Goal: Information Seeking & Learning: Learn about a topic

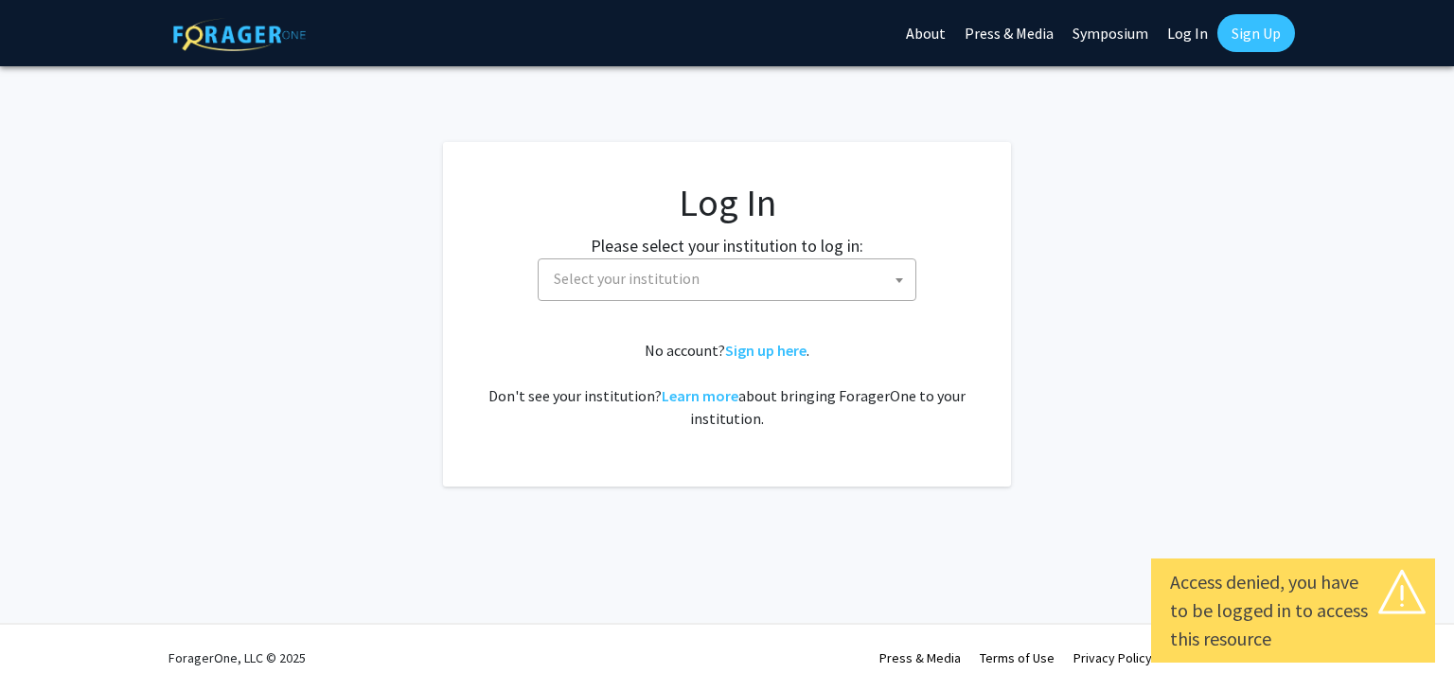
select select
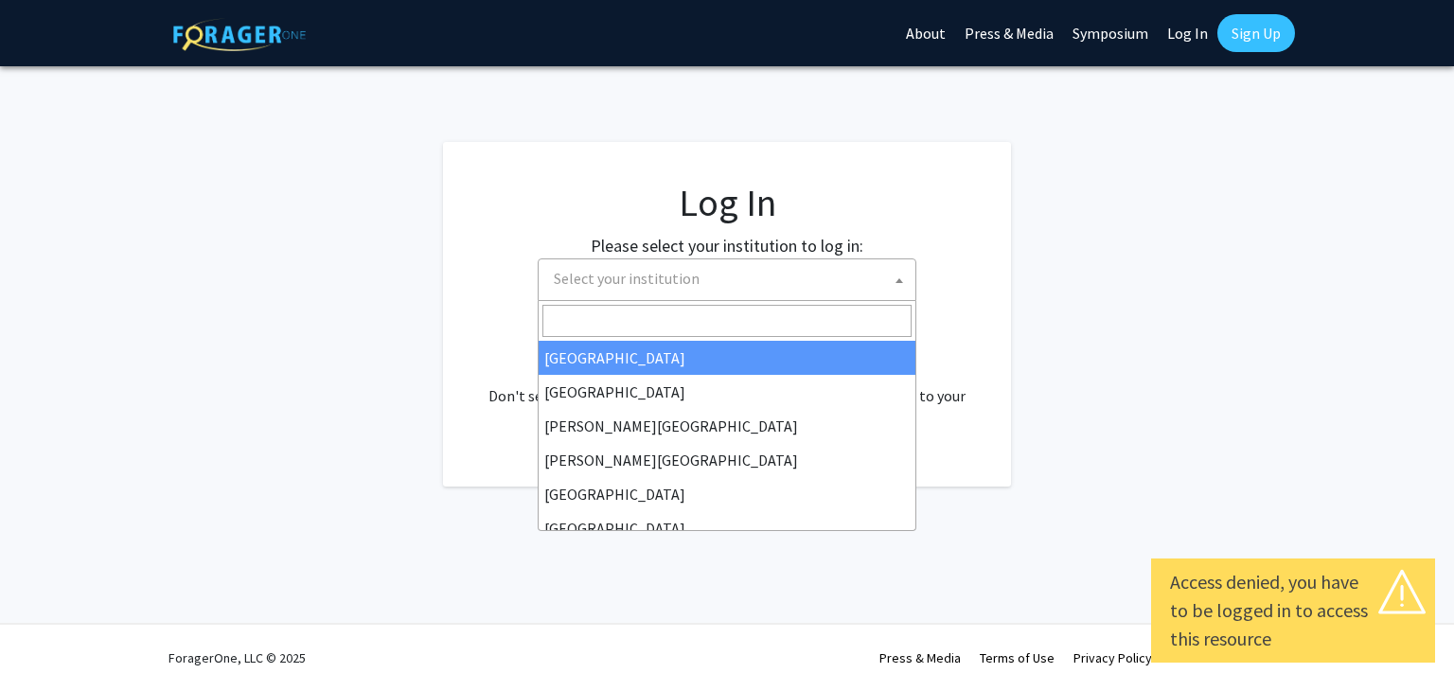
click at [745, 270] on span "Select your institution" at bounding box center [730, 278] width 369 height 39
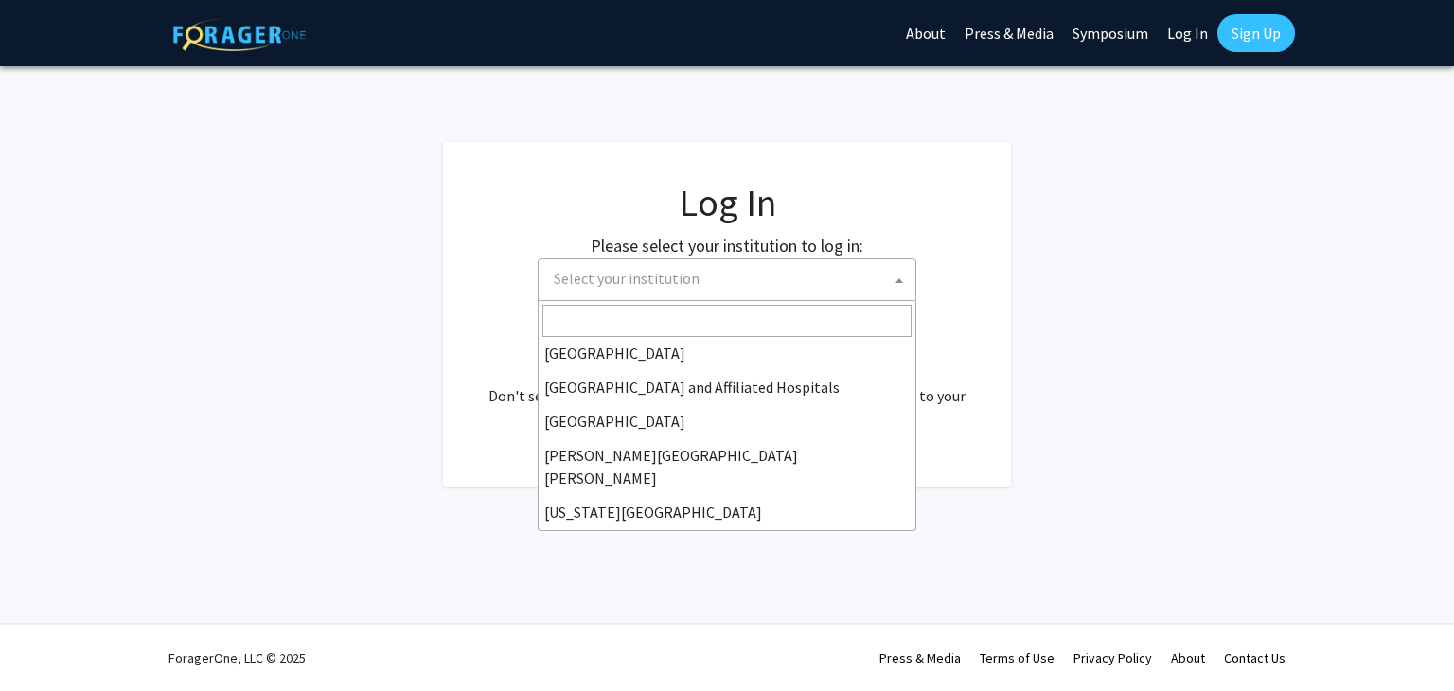
scroll to position [274, 0]
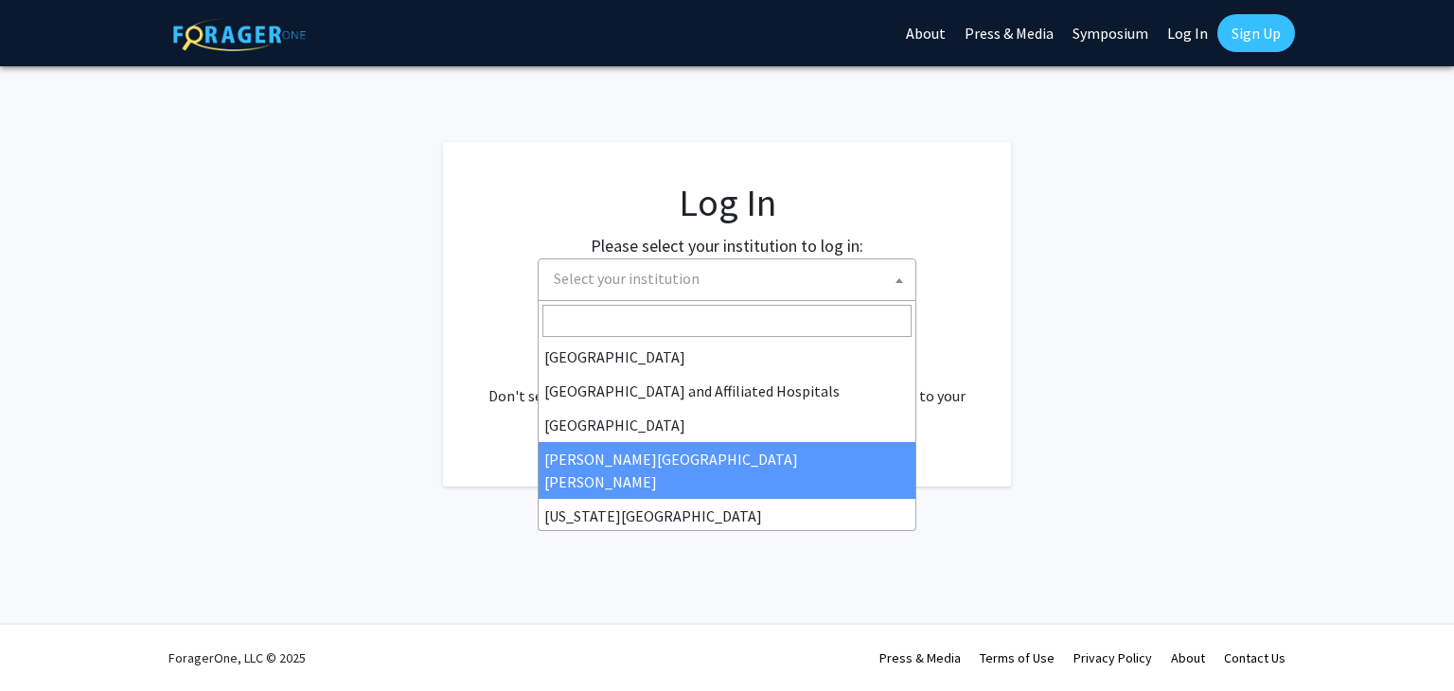
select select "1"
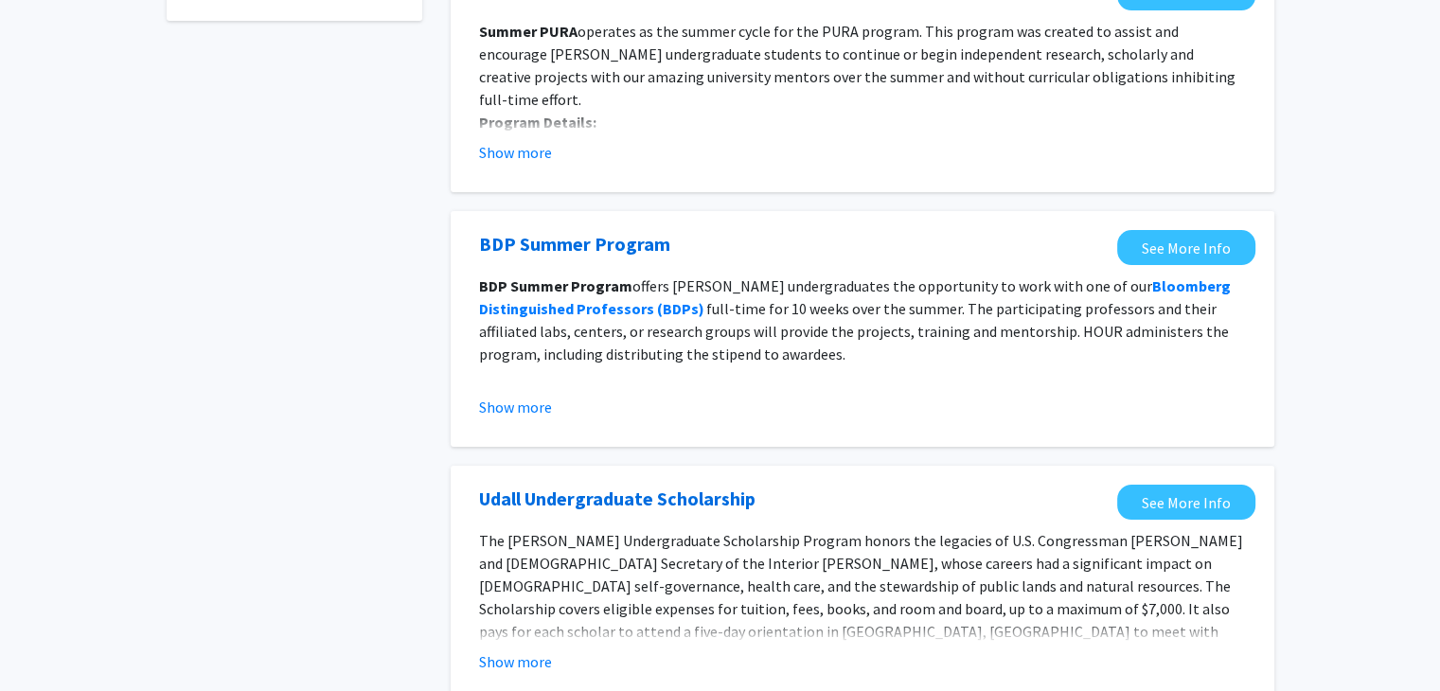
scroll to position [252, 0]
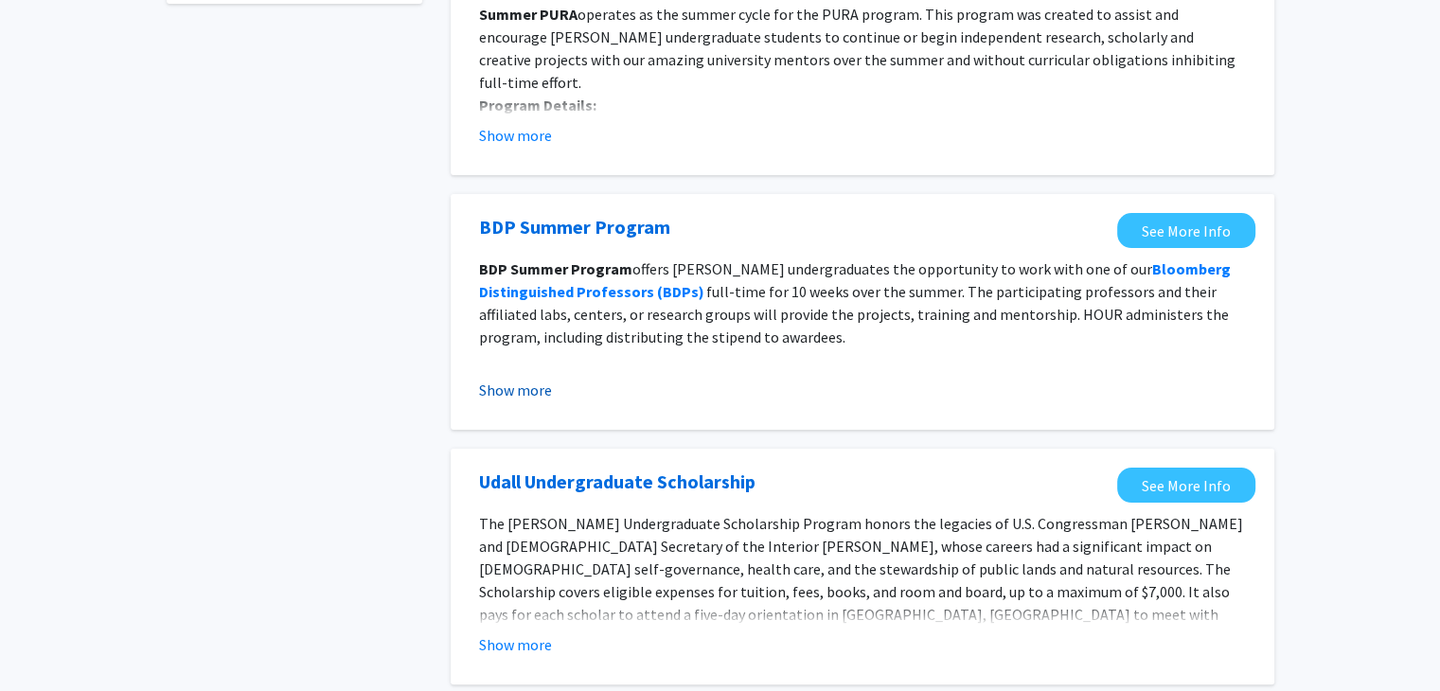
click at [515, 390] on button "Show more" at bounding box center [515, 390] width 73 height 23
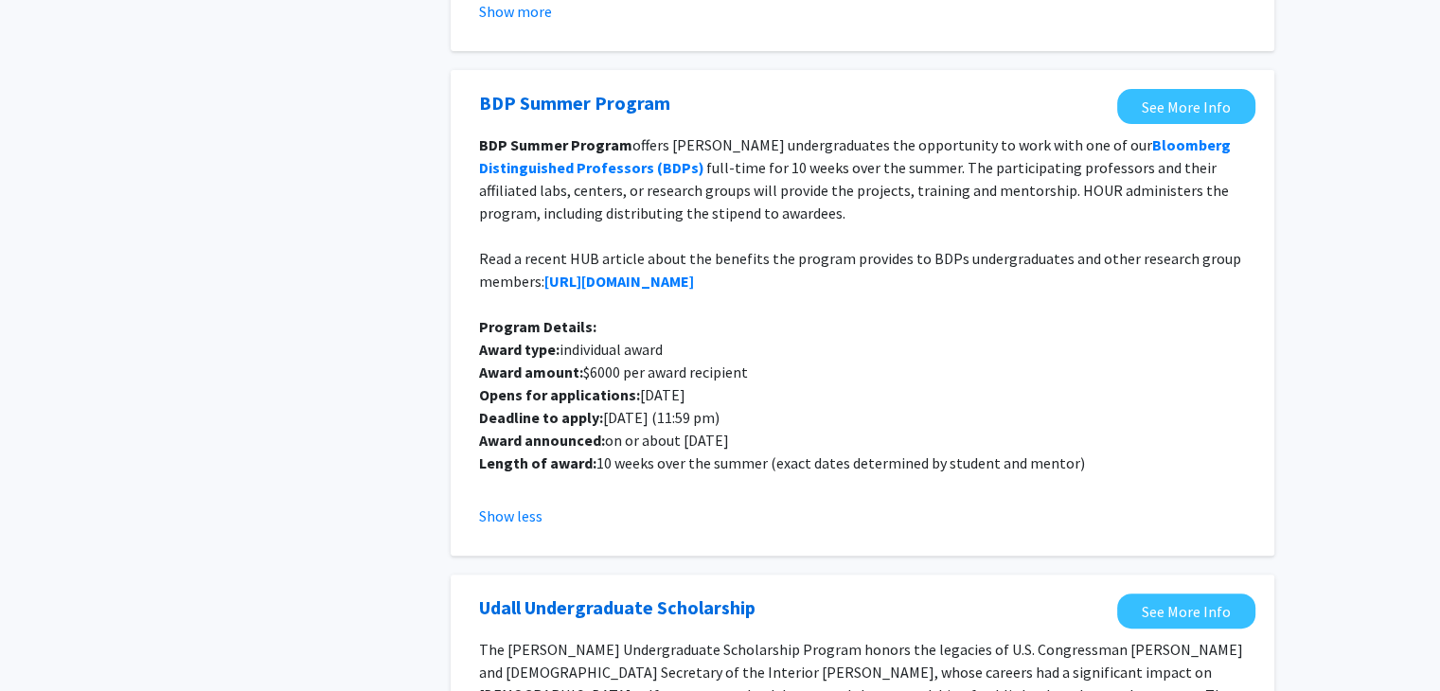
scroll to position [382, 0]
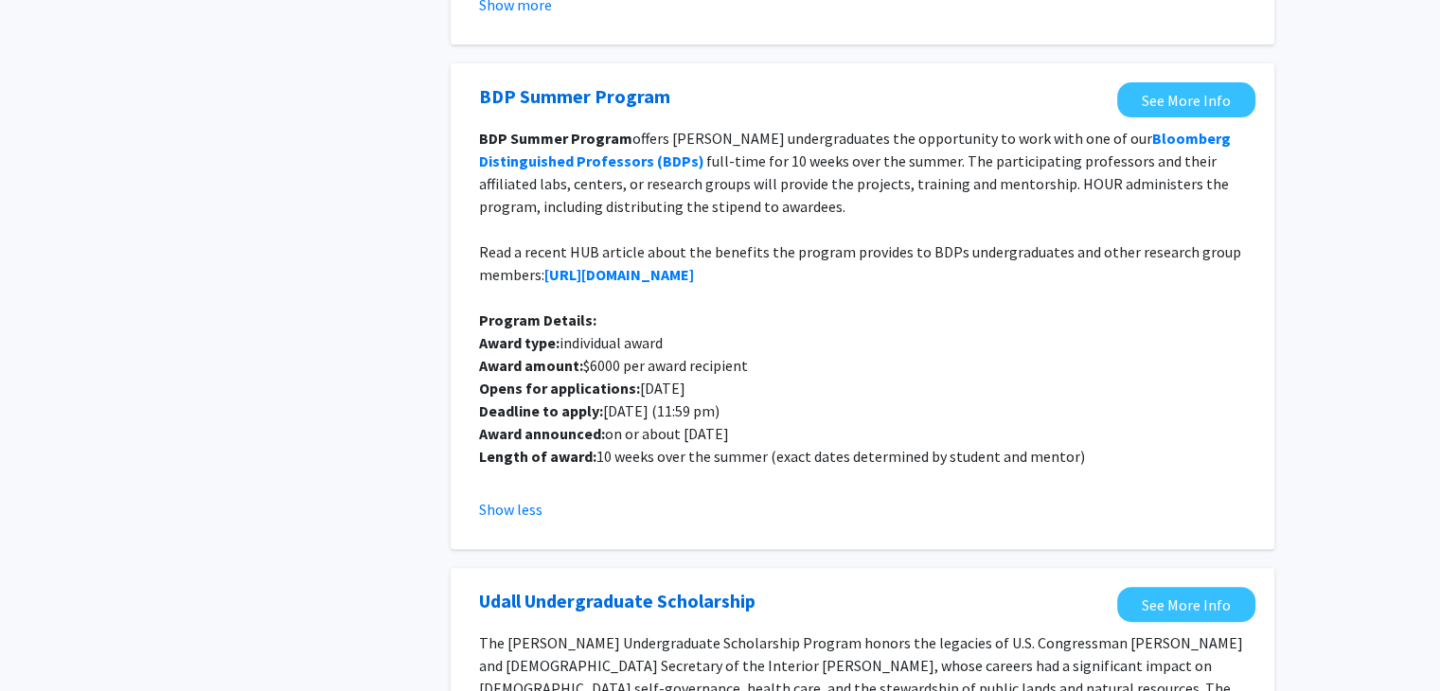
drag, startPoint x: 576, startPoint y: 274, endPoint x: 924, endPoint y: 306, distance: 349.8
click at [924, 306] on p at bounding box center [862, 297] width 767 height 23
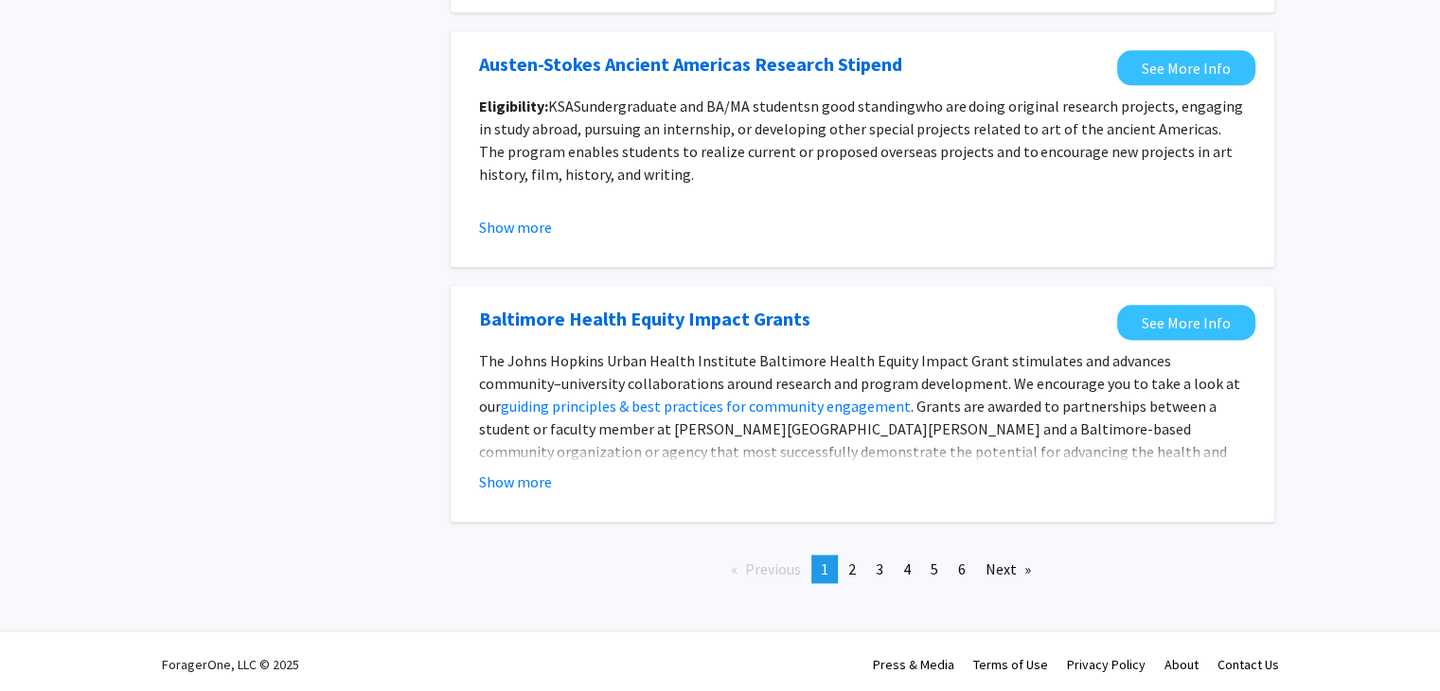
scroll to position [2400, 0]
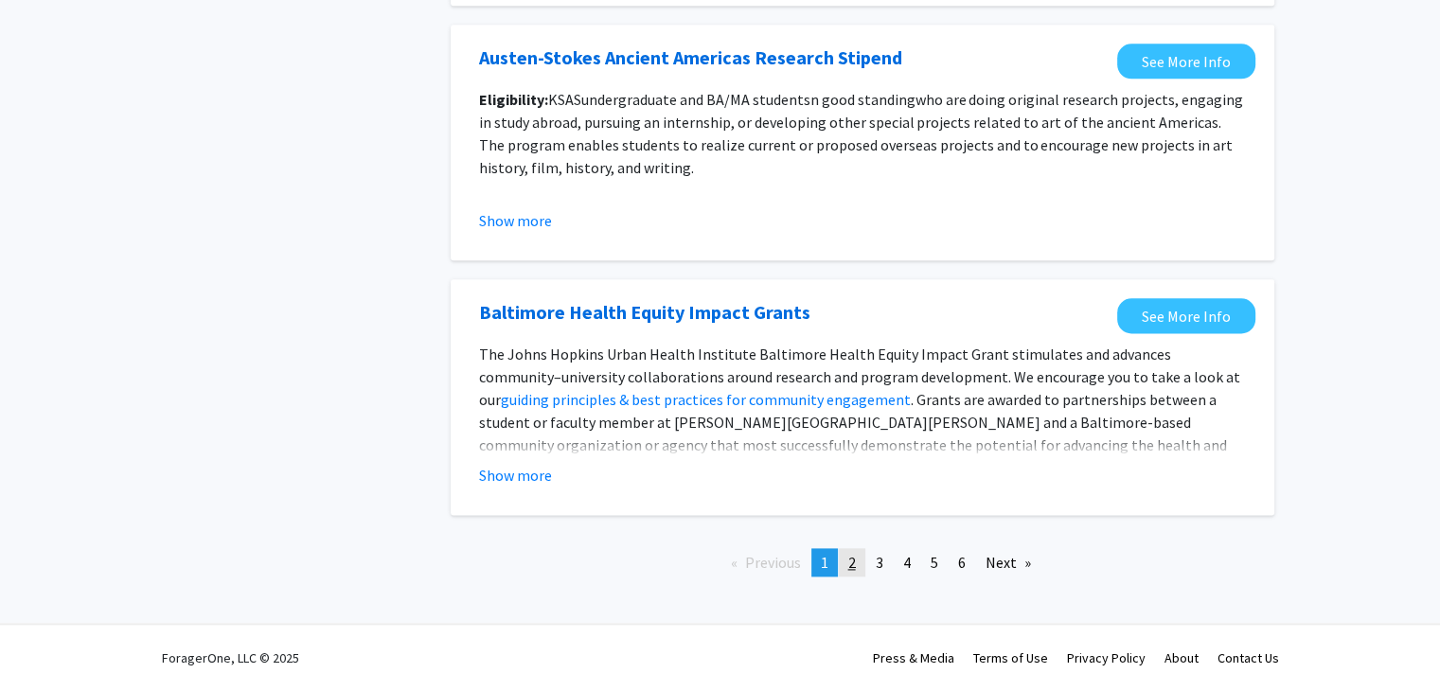
click at [848, 557] on span "2" at bounding box center [852, 562] width 8 height 19
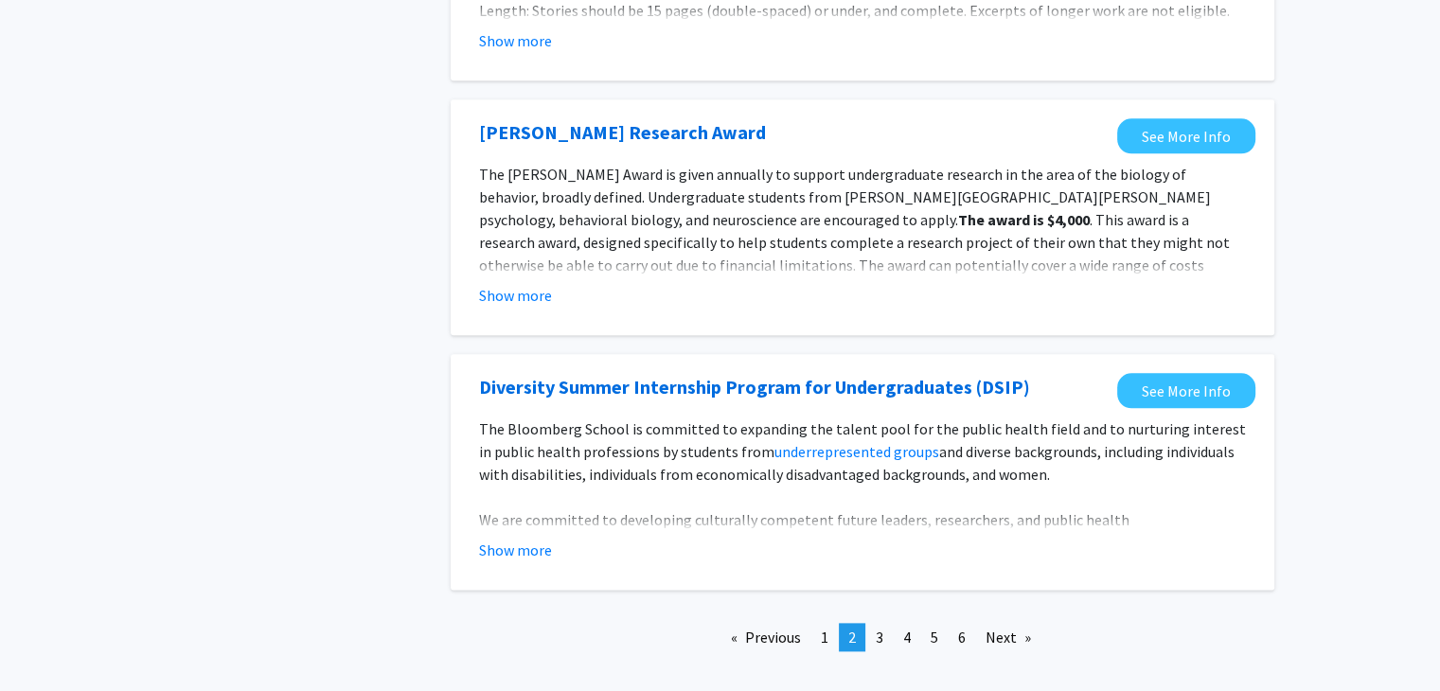
scroll to position [2160, 0]
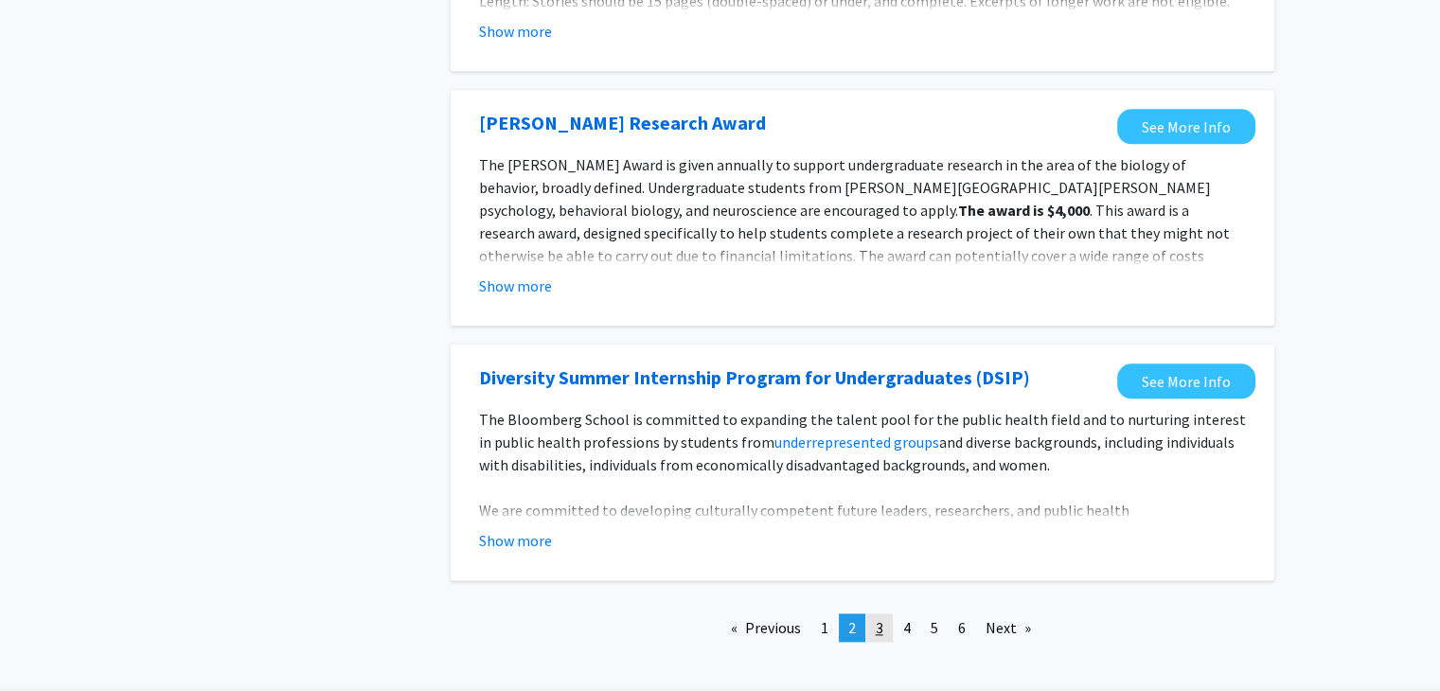
click at [885, 626] on link "page 3" at bounding box center [879, 627] width 27 height 28
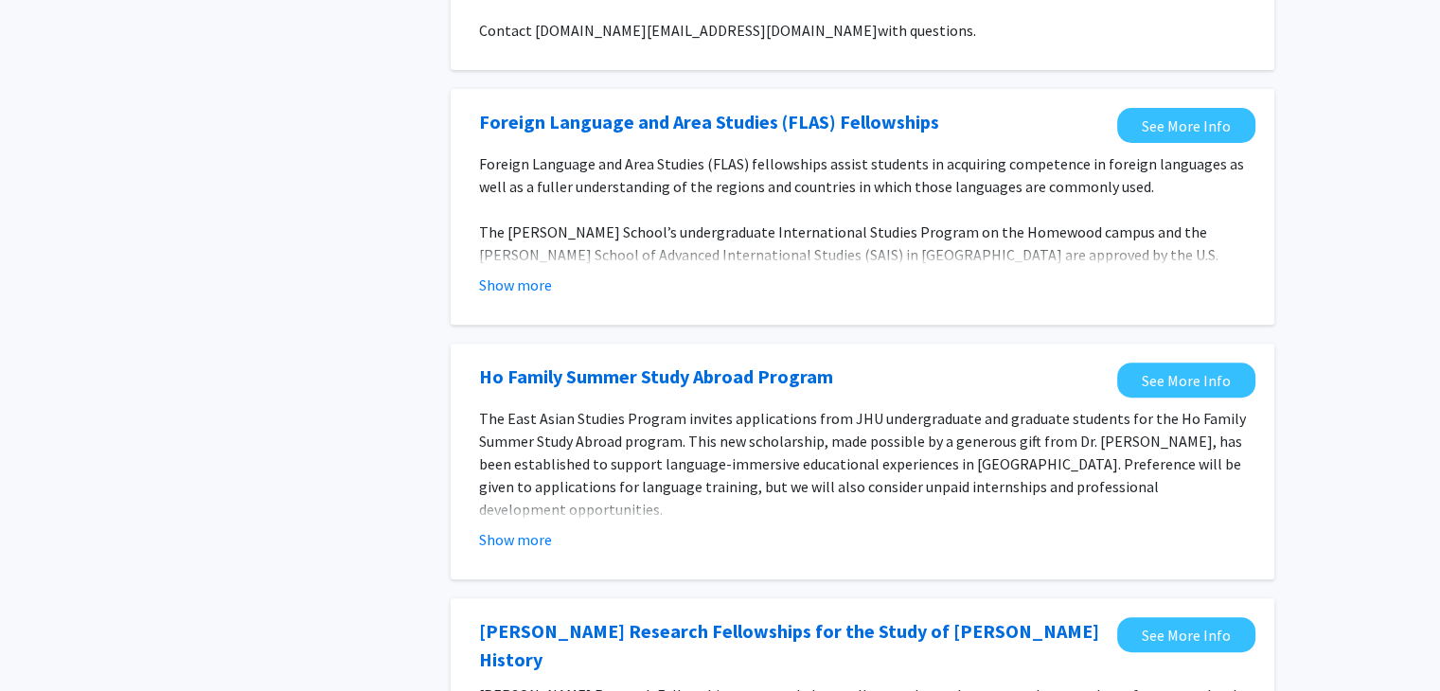
scroll to position [578, 0]
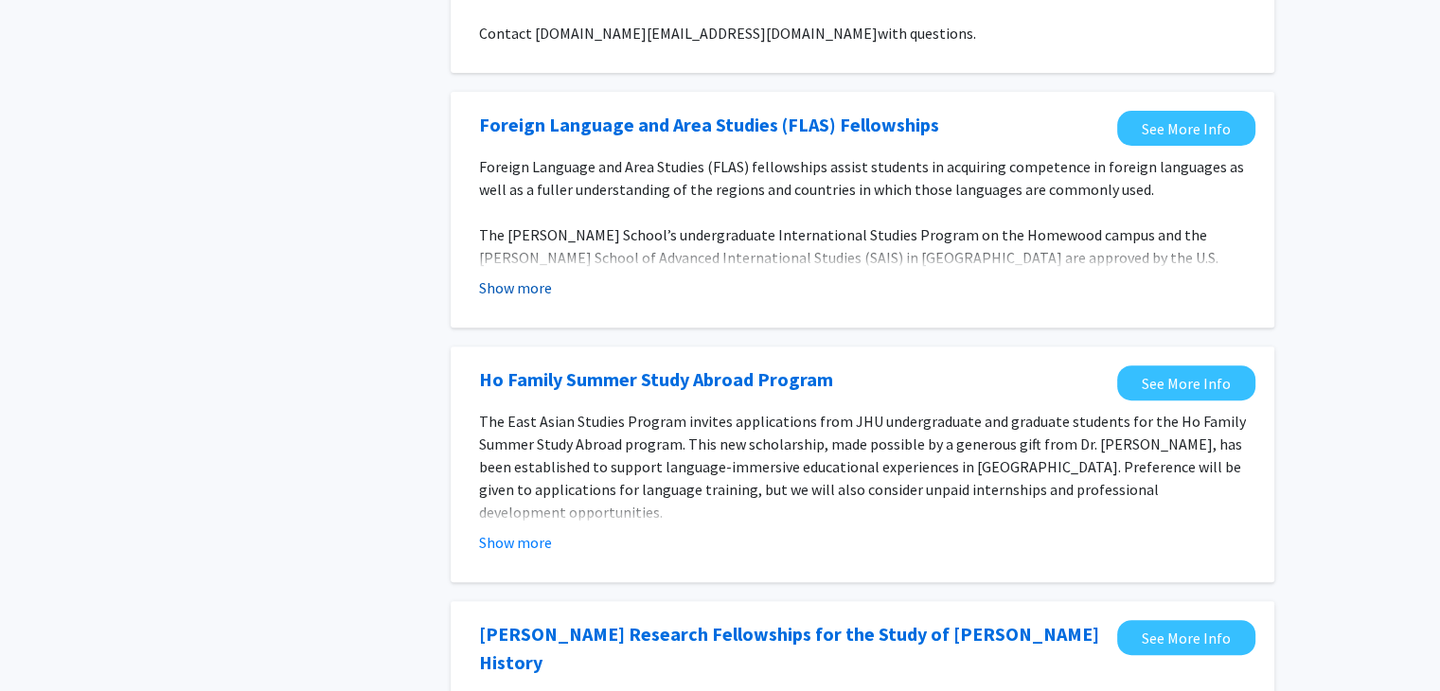
click at [508, 282] on button "Show more" at bounding box center [515, 287] width 73 height 23
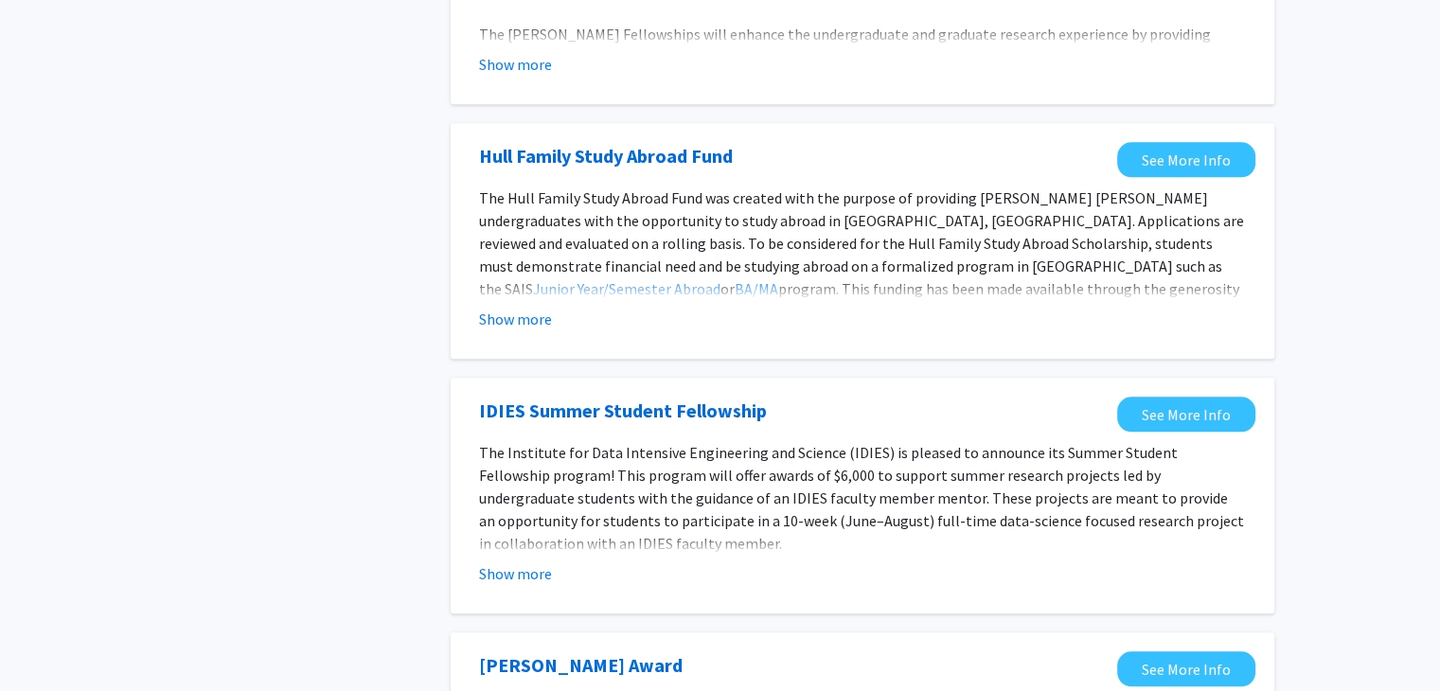
scroll to position [1958, 0]
